Goal: Find specific page/section: Find specific page/section

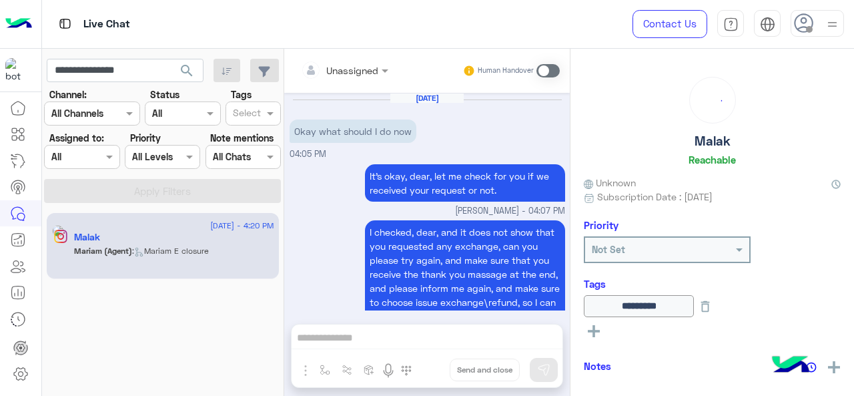
scroll to position [626, 0]
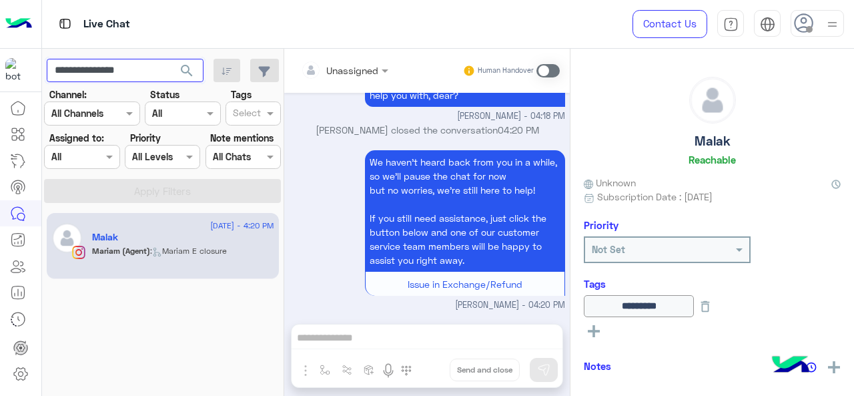
click at [161, 70] on input "**********" at bounding box center [125, 71] width 157 height 24
click at [189, 70] on span "search" at bounding box center [187, 71] width 16 height 16
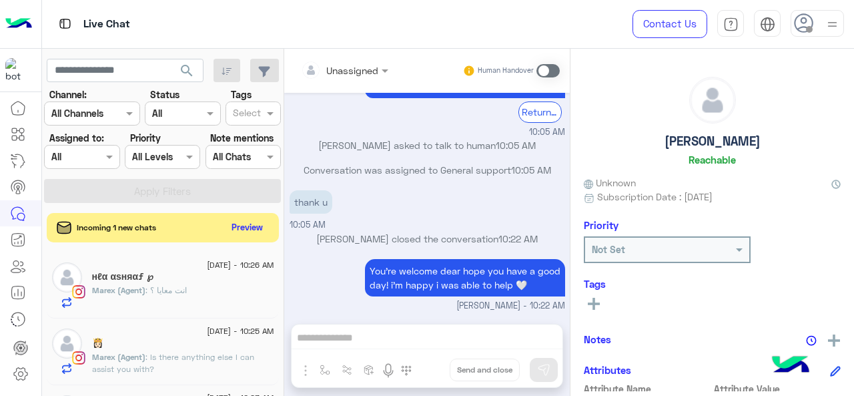
click at [91, 154] on div at bounding box center [82, 156] width 74 height 15
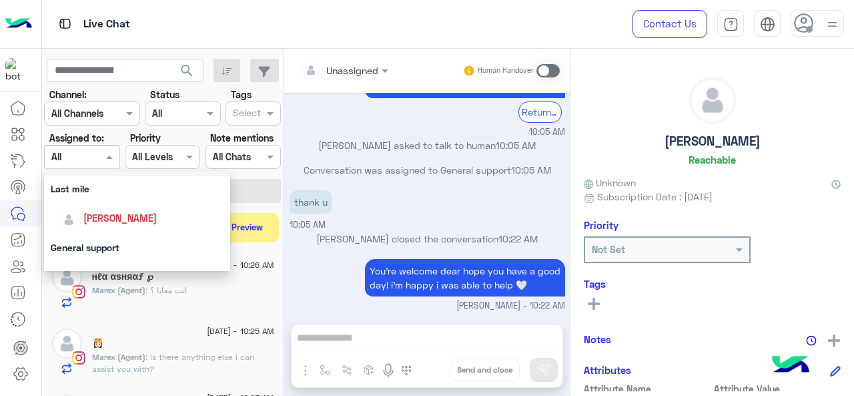
scroll to position [200, 0]
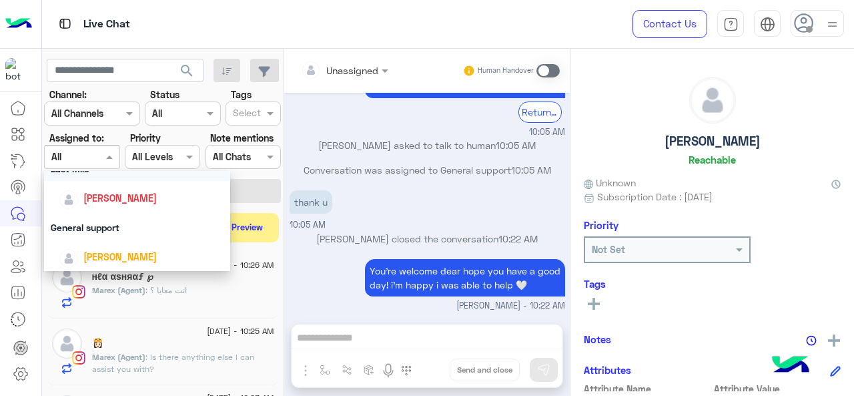
click at [101, 172] on div "Last mile" at bounding box center [137, 168] width 187 height 25
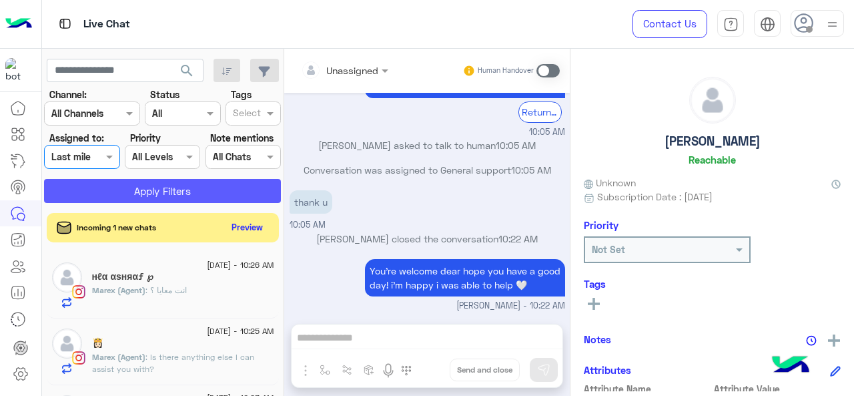
click at [132, 193] on button "Apply Filters" at bounding box center [162, 191] width 237 height 24
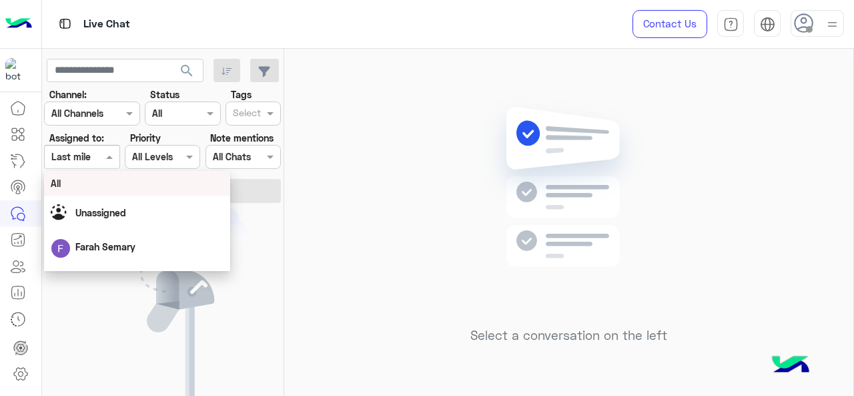
click at [81, 157] on input "text" at bounding box center [66, 157] width 31 height 14
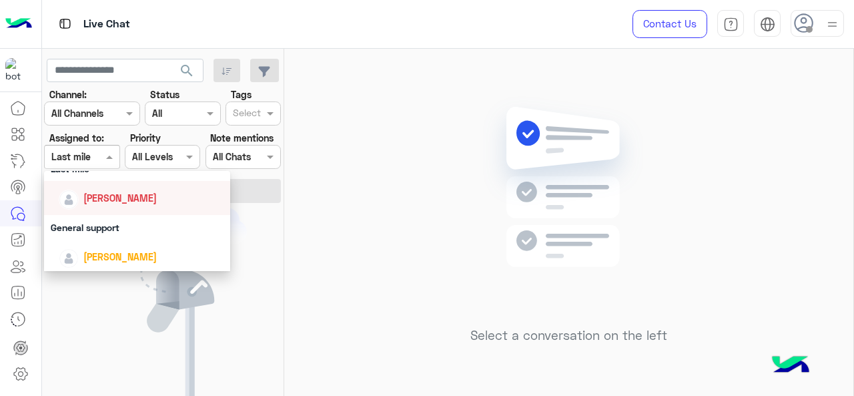
click at [111, 205] on div "[PERSON_NAME]" at bounding box center [142, 197] width 166 height 23
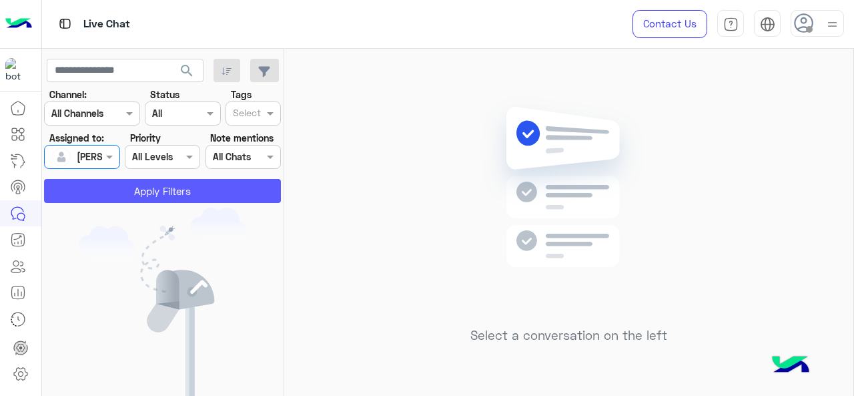
click at [142, 192] on button "Apply Filters" at bounding box center [162, 191] width 237 height 24
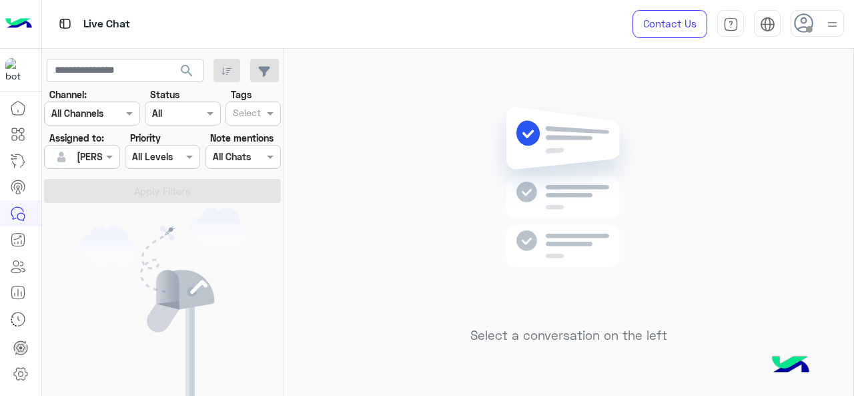
click at [70, 160] on input "text" at bounding box center [66, 157] width 31 height 14
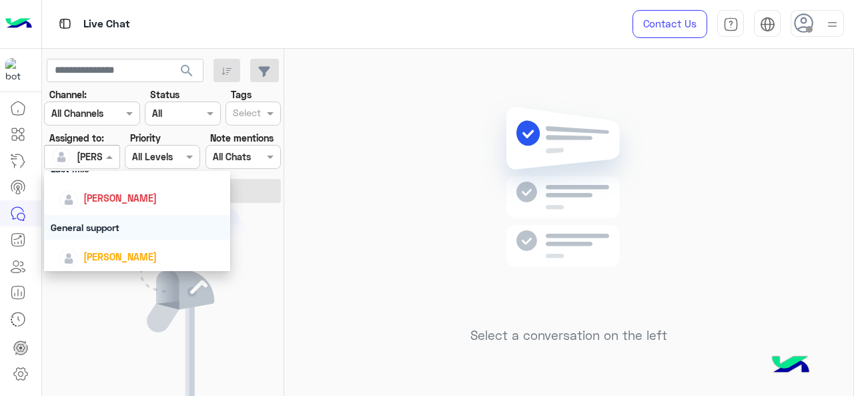
click at [99, 228] on div "General support" at bounding box center [137, 227] width 187 height 25
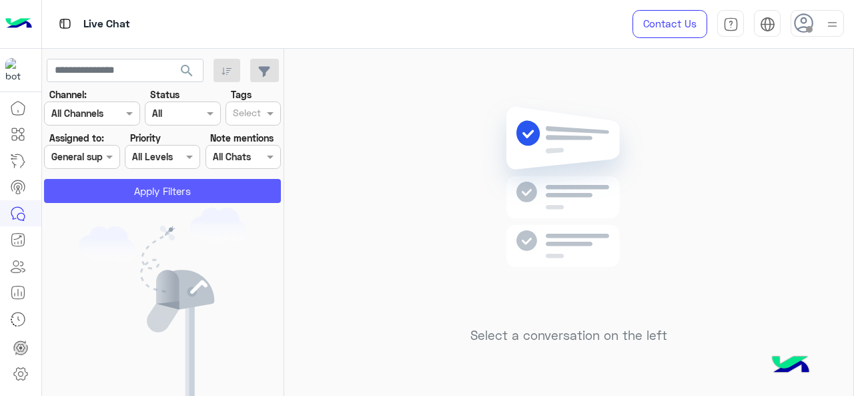
click at [140, 186] on button "Apply Filters" at bounding box center [162, 191] width 237 height 24
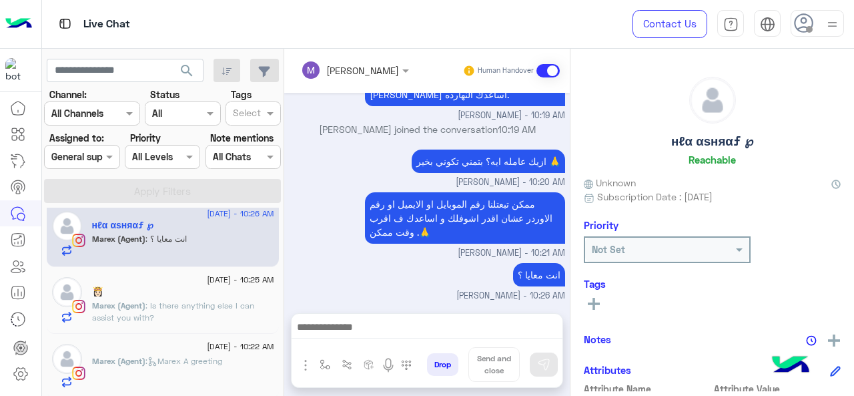
scroll to position [13, 0]
click at [76, 160] on input "text" at bounding box center [66, 157] width 31 height 14
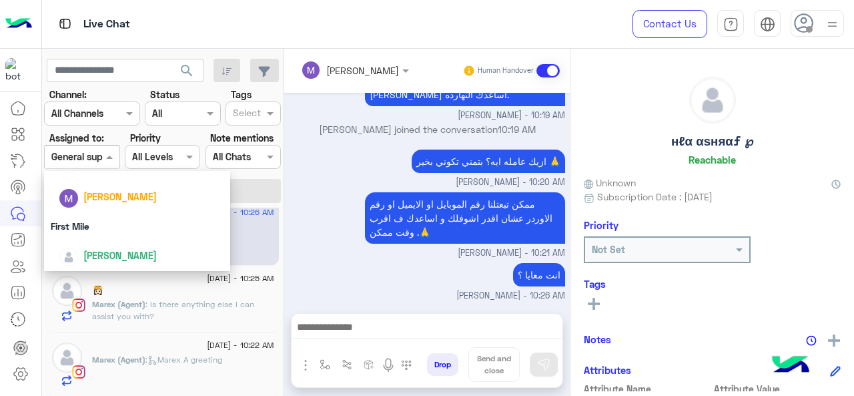
scroll to position [296, 0]
click at [95, 225] on div "First Mile" at bounding box center [137, 224] width 187 height 25
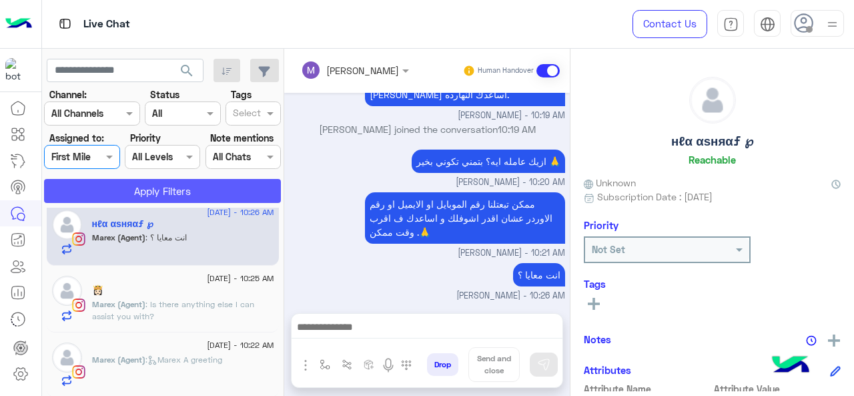
click at [133, 198] on button "Apply Filters" at bounding box center [162, 191] width 237 height 24
